Goal: Complete application form

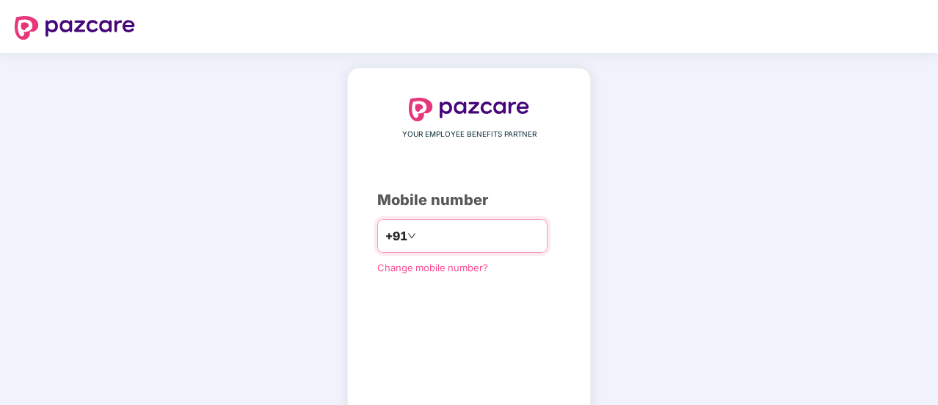
click at [438, 222] on div "+91" at bounding box center [462, 236] width 170 height 34
click at [435, 229] on input "number" at bounding box center [479, 235] width 120 height 23
type input "**********"
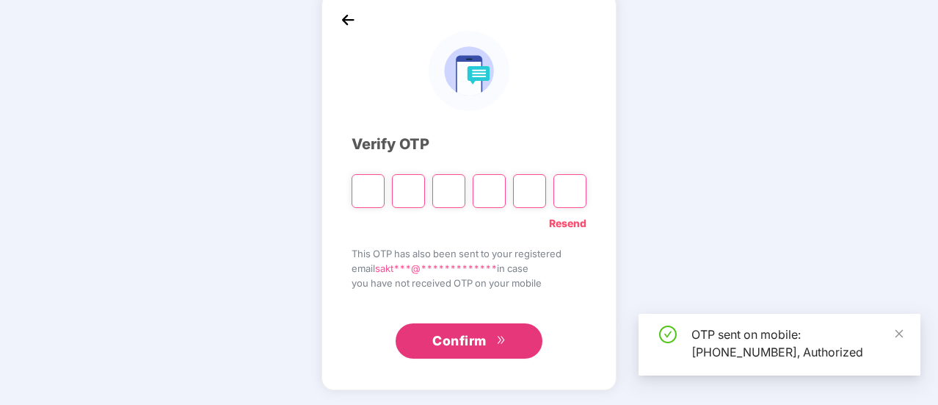
scroll to position [73, 0]
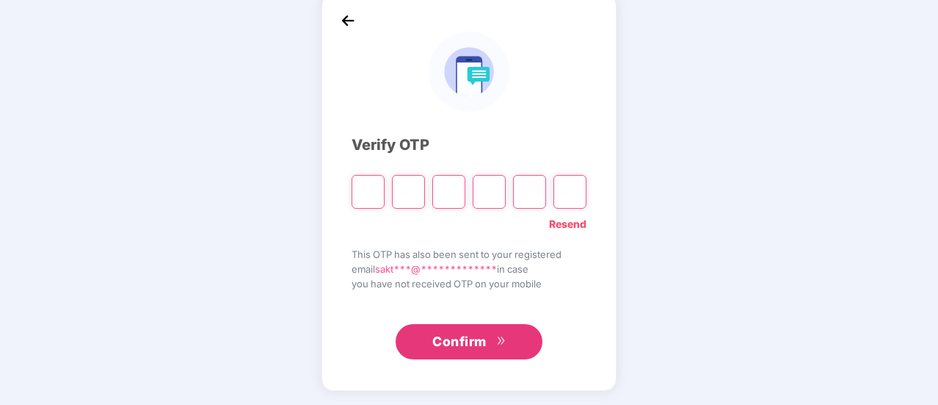
type input "*"
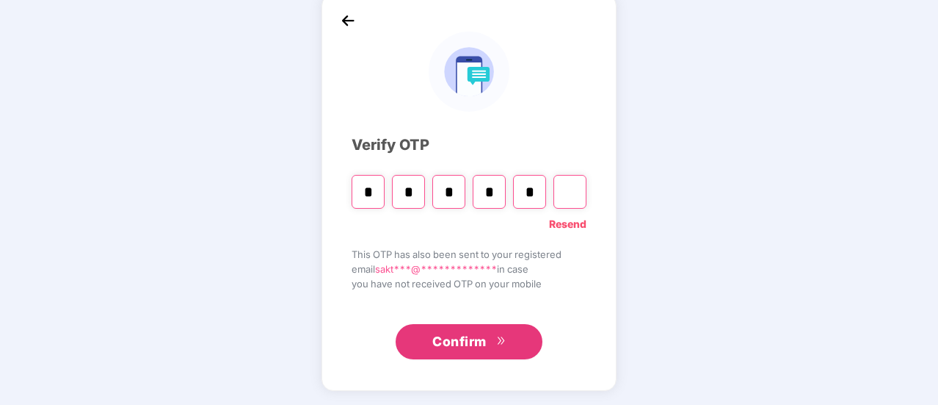
type input "*"
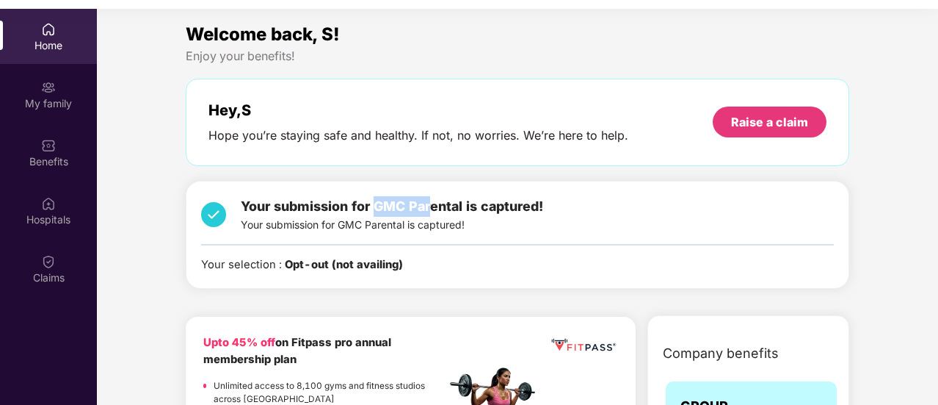
drag, startPoint x: 379, startPoint y: 202, endPoint x: 451, endPoint y: 206, distance: 72.1
click at [451, 206] on span "Your submission for GMC Parental is captured!" at bounding box center [392, 205] width 303 height 15
click at [457, 206] on span "Your submission for GMC Parental is captured!" at bounding box center [392, 205] width 303 height 15
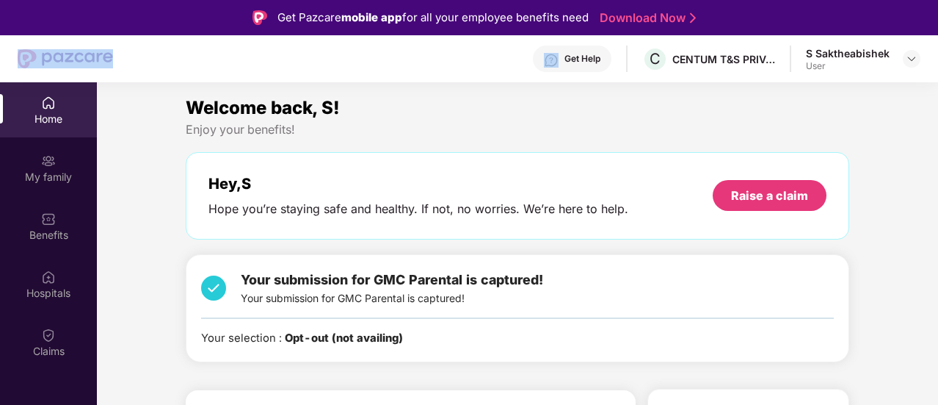
drag, startPoint x: 152, startPoint y: 57, endPoint x: 14, endPoint y: 53, distance: 138.1
click at [14, 53] on header "Get Help C CENTUM T&S PRIVATE LIMITED S Saktheabishek User" at bounding box center [469, 58] width 938 height 47
click at [143, 57] on div "Get Help C CENTUM T&S PRIVATE LIMITED S Saktheabishek User" at bounding box center [517, 58] width 808 height 47
